Goal: Navigation & Orientation: Find specific page/section

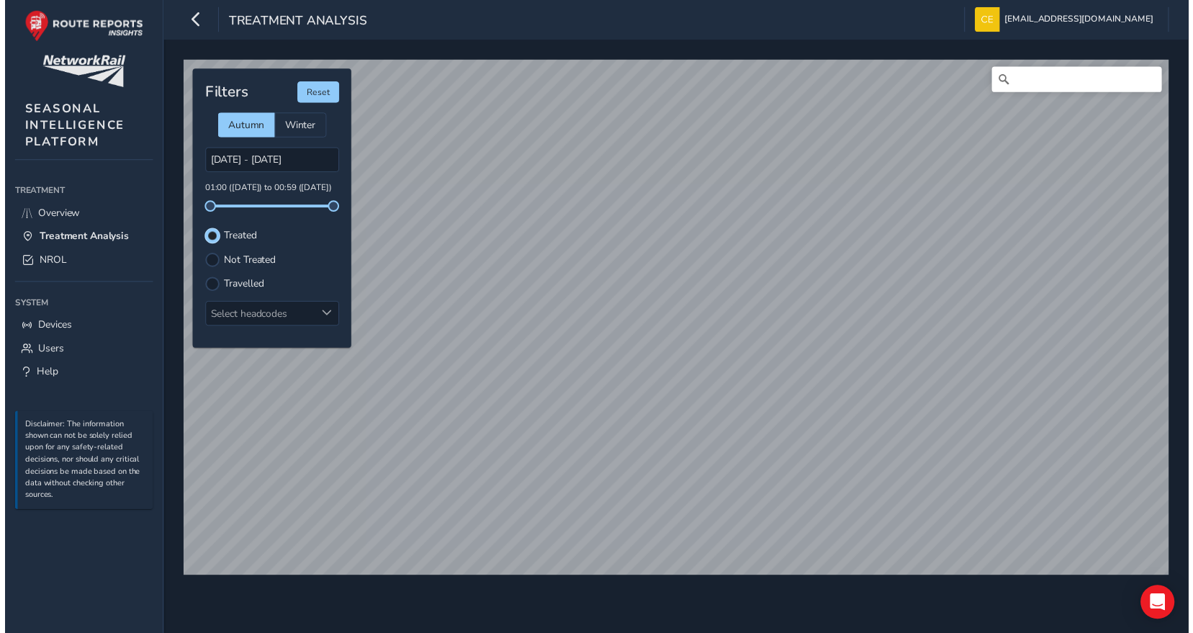
scroll to position [7, 9]
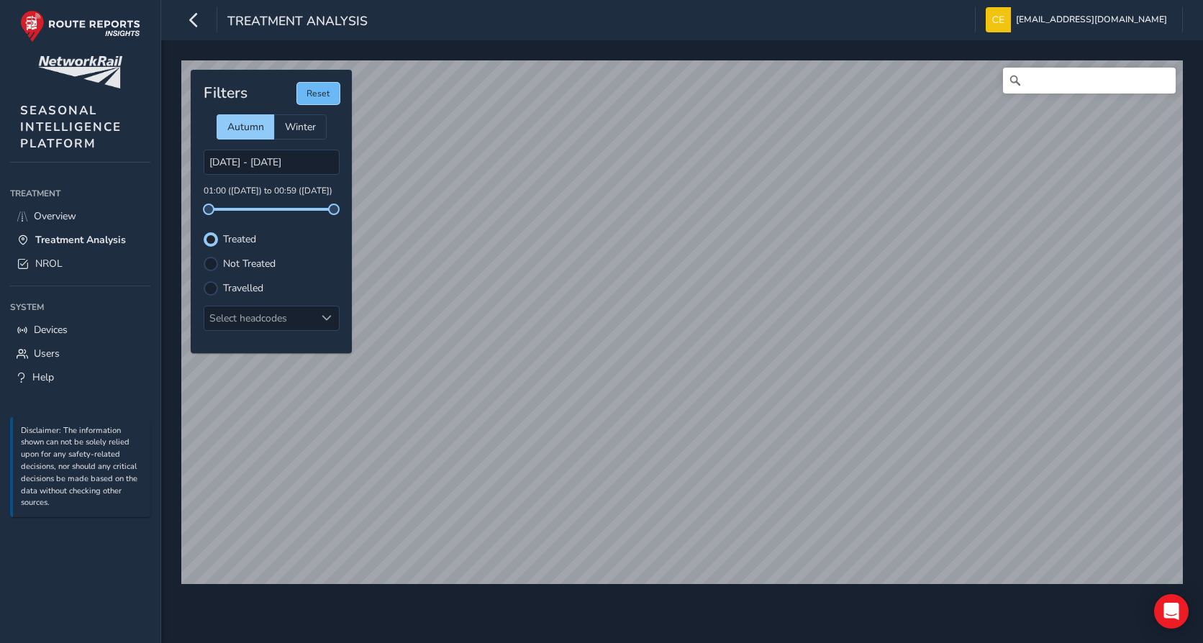
click at [323, 94] on button "Reset" at bounding box center [318, 94] width 42 height 22
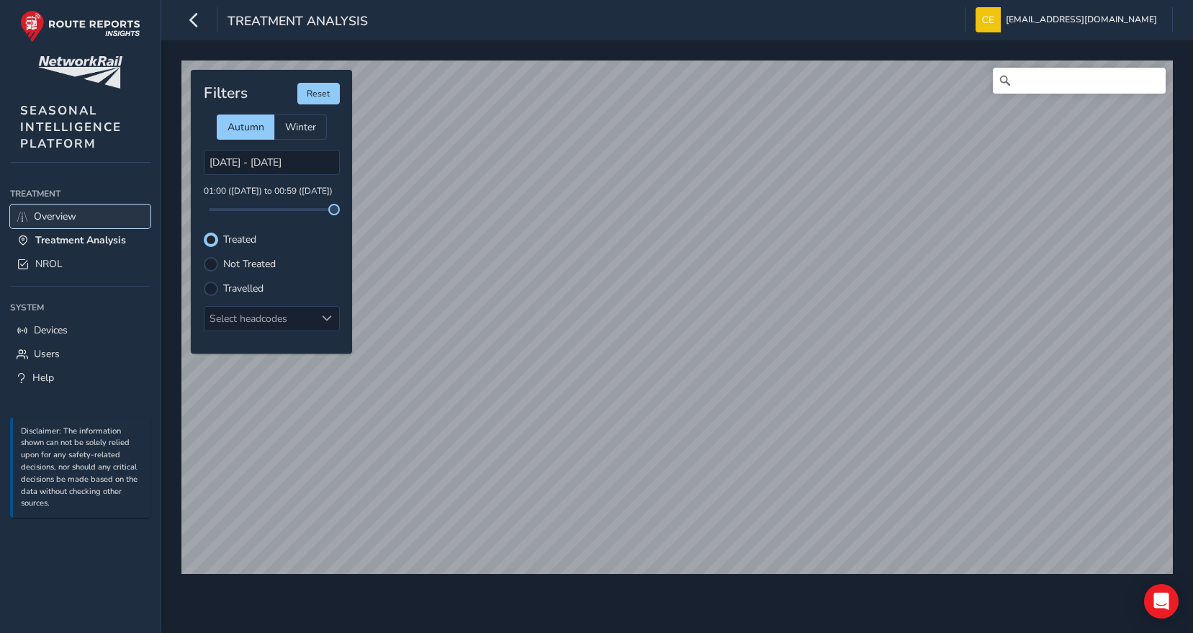
click at [39, 215] on span "Overview" at bounding box center [55, 216] width 42 height 14
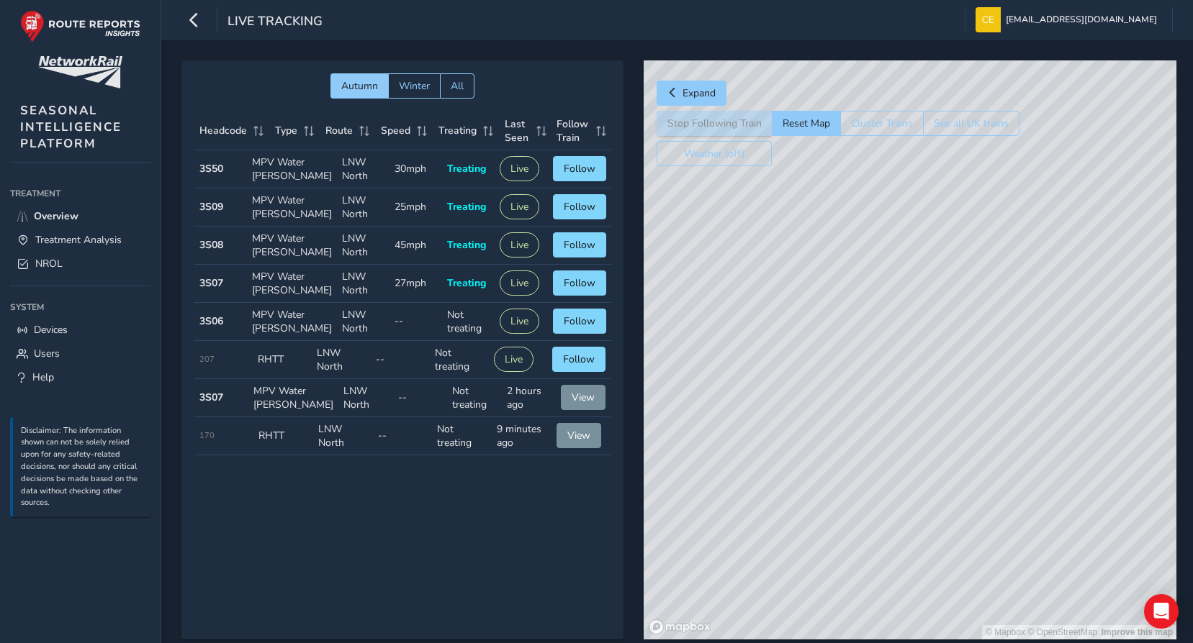
drag, startPoint x: 827, startPoint y: 497, endPoint x: 845, endPoint y: 430, distance: 69.3
click at [845, 430] on div "© Mapbox © OpenStreetMap Improve this map" at bounding box center [909, 349] width 533 height 579
